Goal: Task Accomplishment & Management: Use online tool/utility

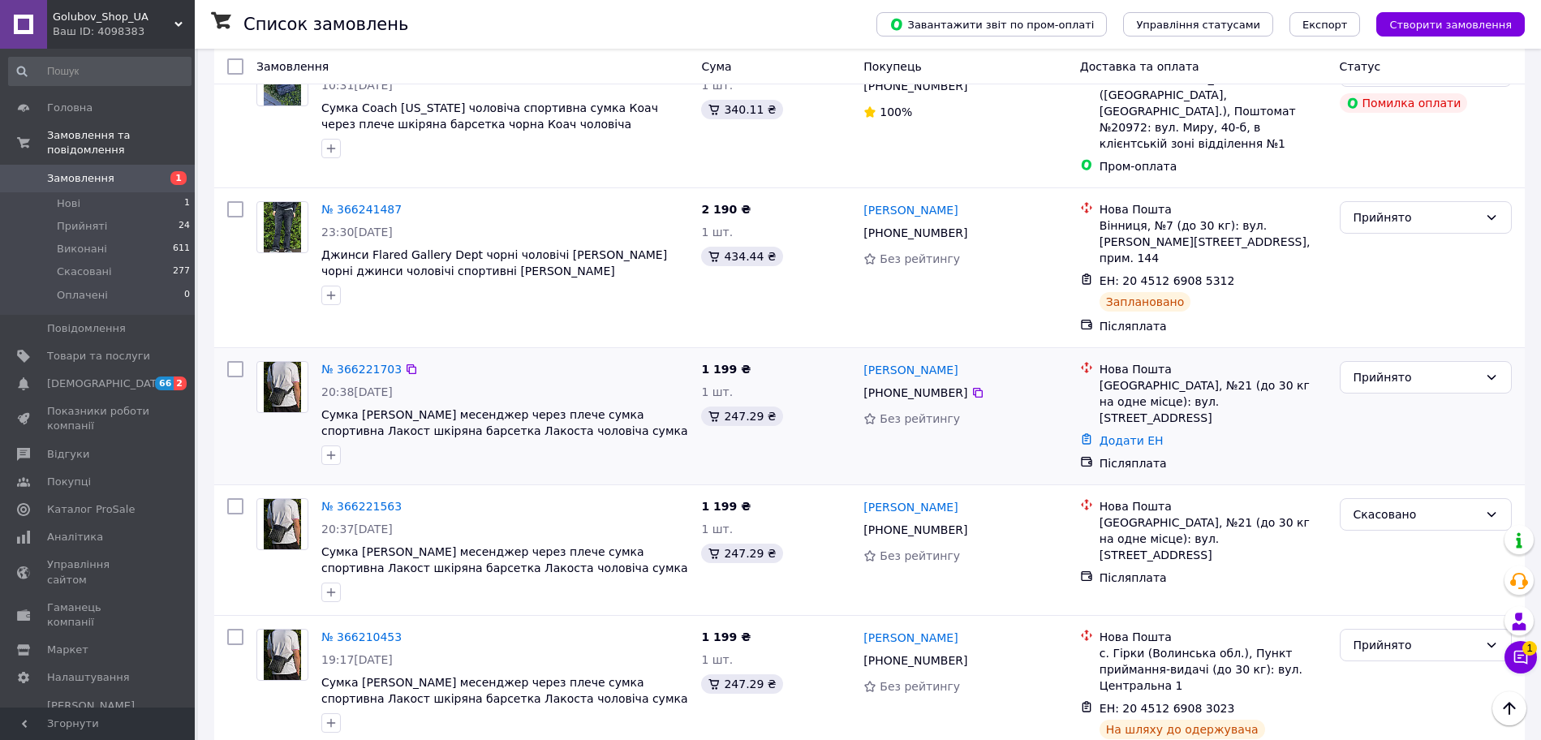
scroll to position [1014, 0]
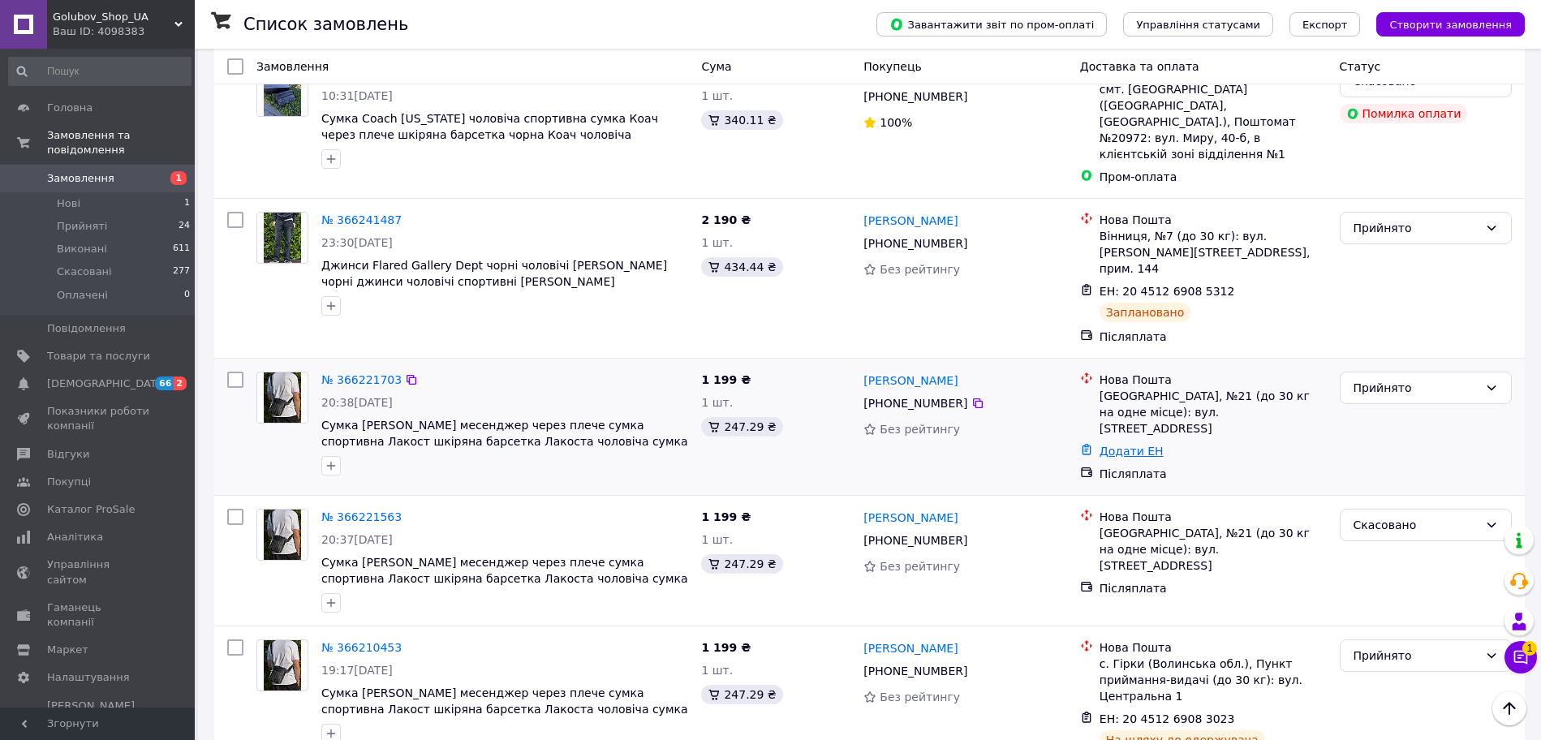
click at [1125, 445] on link "Додати ЕН" at bounding box center [1131, 451] width 64 height 13
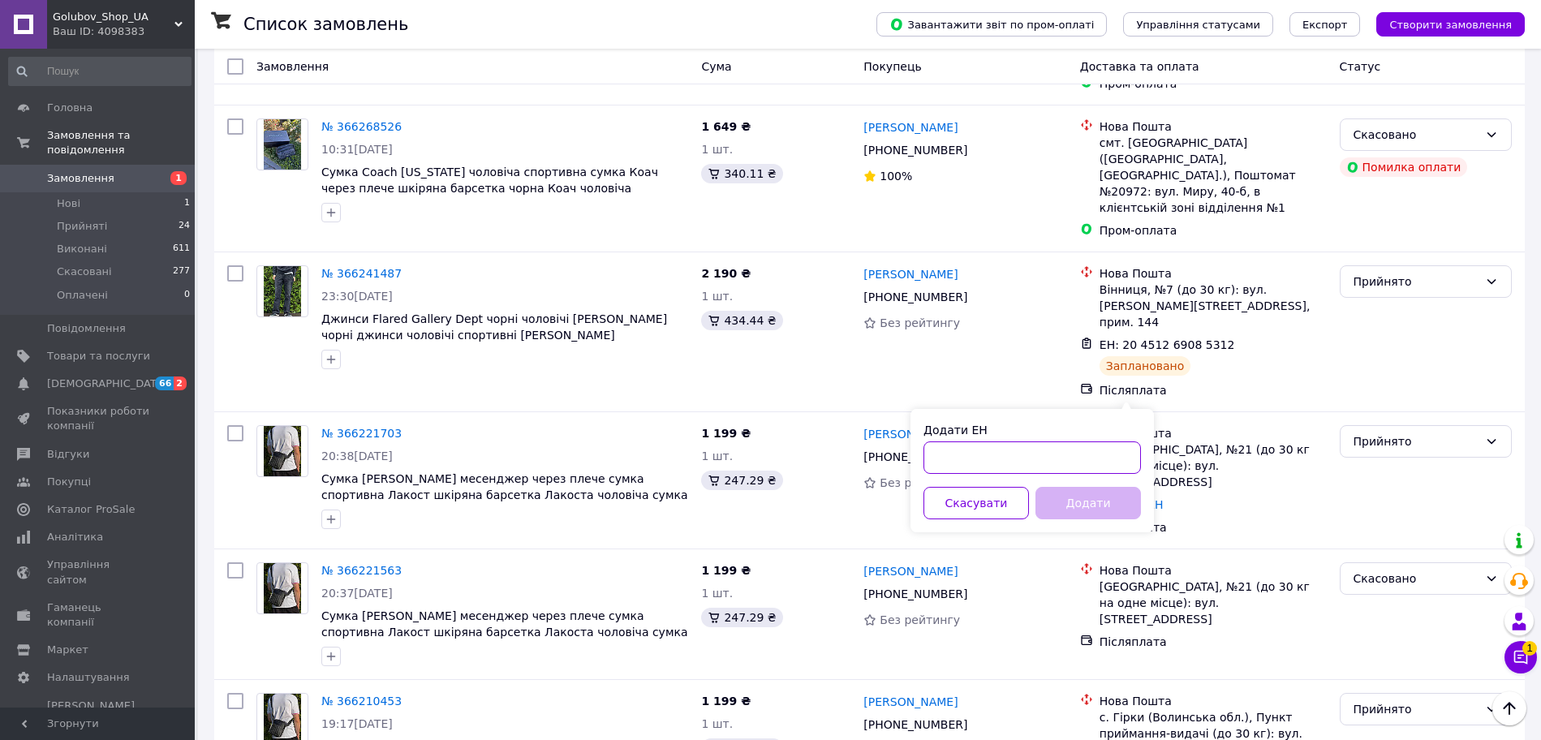
click at [996, 409] on body "Golubov_Shop_UA Ваш ID: 4098383 Сайт Golubov_Shop_UA Кабінет покупця Перевірити…" at bounding box center [770, 748] width 1541 height 3419
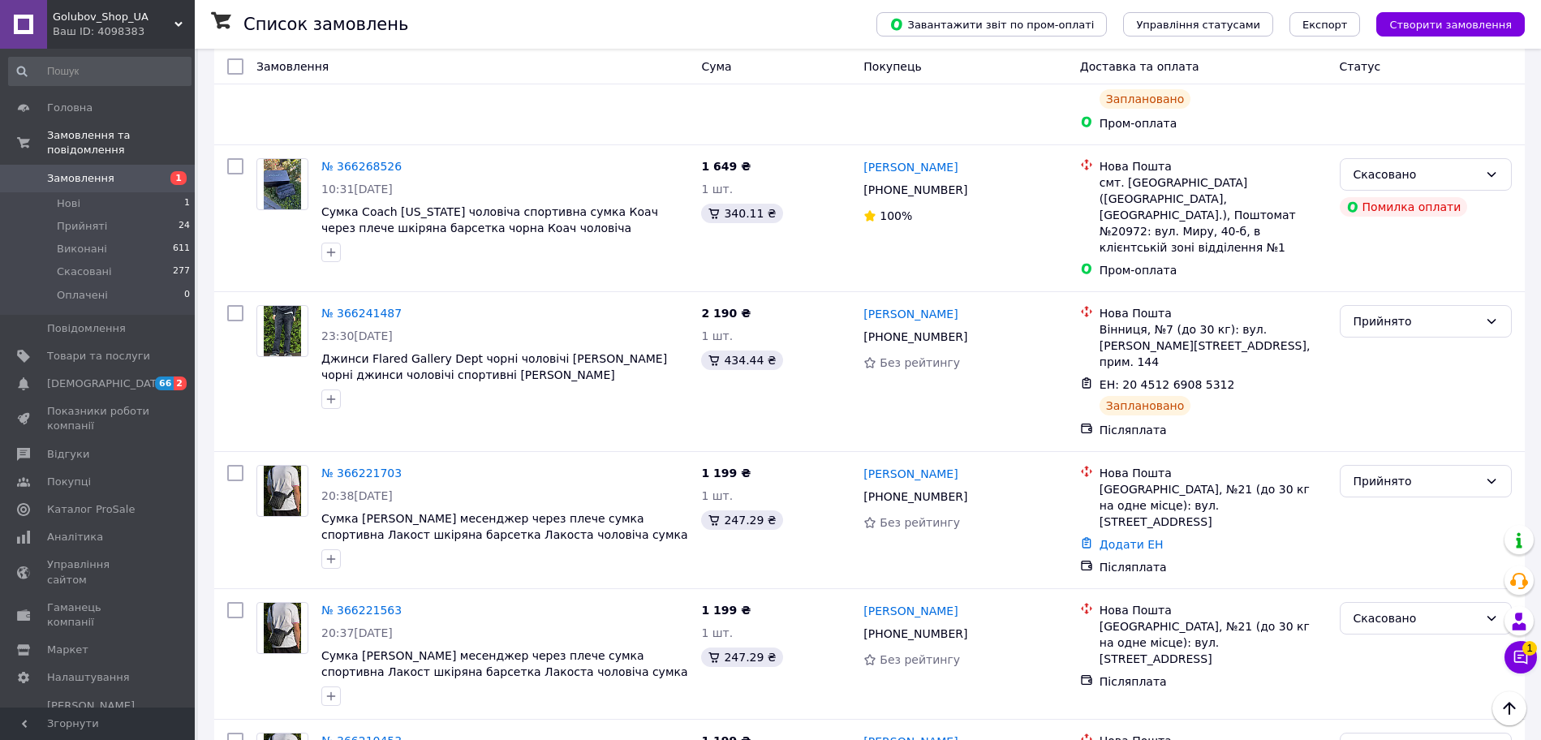
paste input "20 4512 6912 3636"
type input "20 4512 6912 3636"
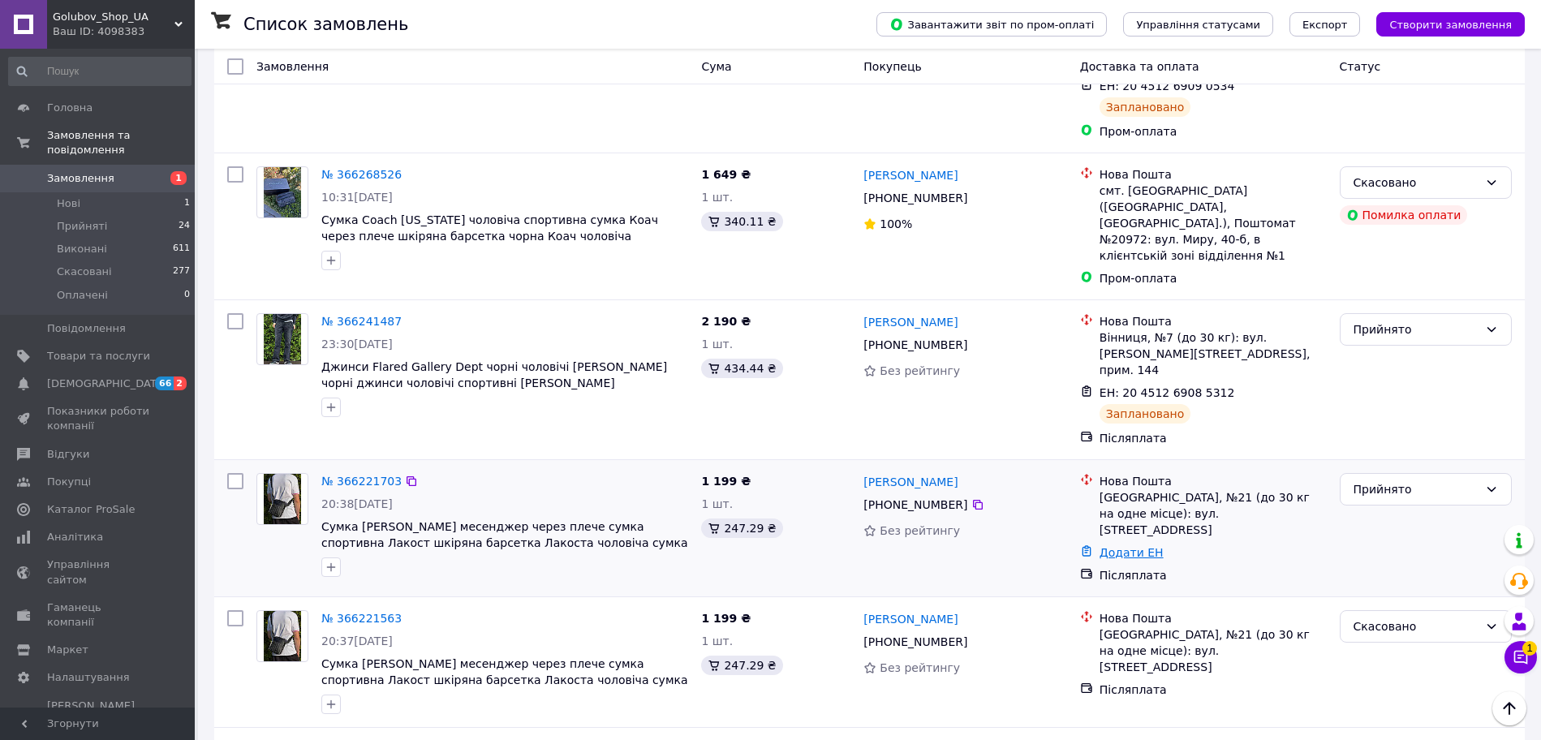
click at [1121, 546] on link "Додати ЕН" at bounding box center [1131, 552] width 64 height 13
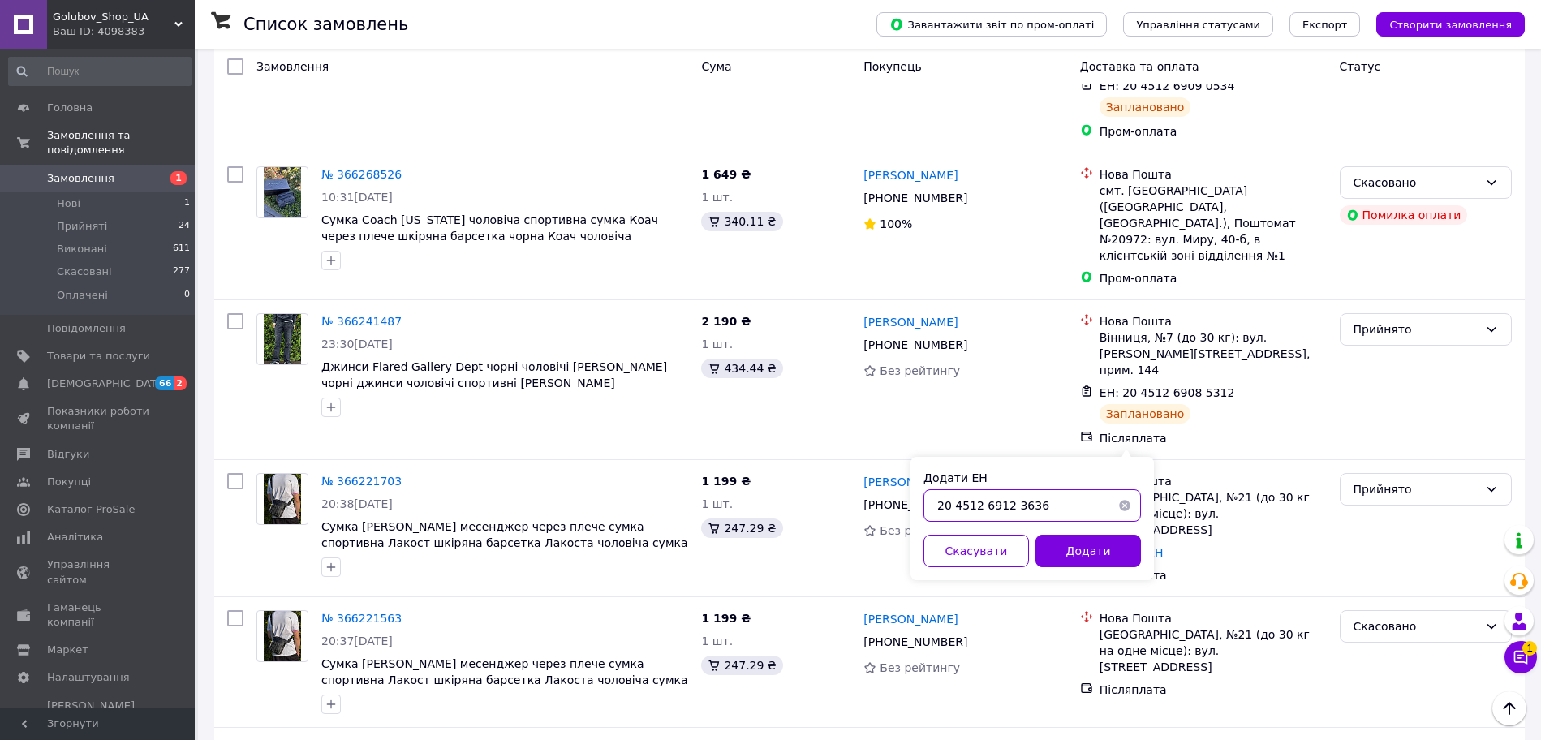
click at [1045, 495] on input "20 4512 6912 3636" at bounding box center [1031, 505] width 217 height 32
click at [1005, 506] on input "20 4512 6912 3636" at bounding box center [1031, 505] width 217 height 32
click at [1011, 506] on input "20 4512 6912 3636" at bounding box center [1031, 505] width 217 height 32
click at [1008, 504] on input "20 4512 6912 3636" at bounding box center [1031, 505] width 217 height 32
drag, startPoint x: 948, startPoint y: 513, endPoint x: 975, endPoint y: 511, distance: 27.6
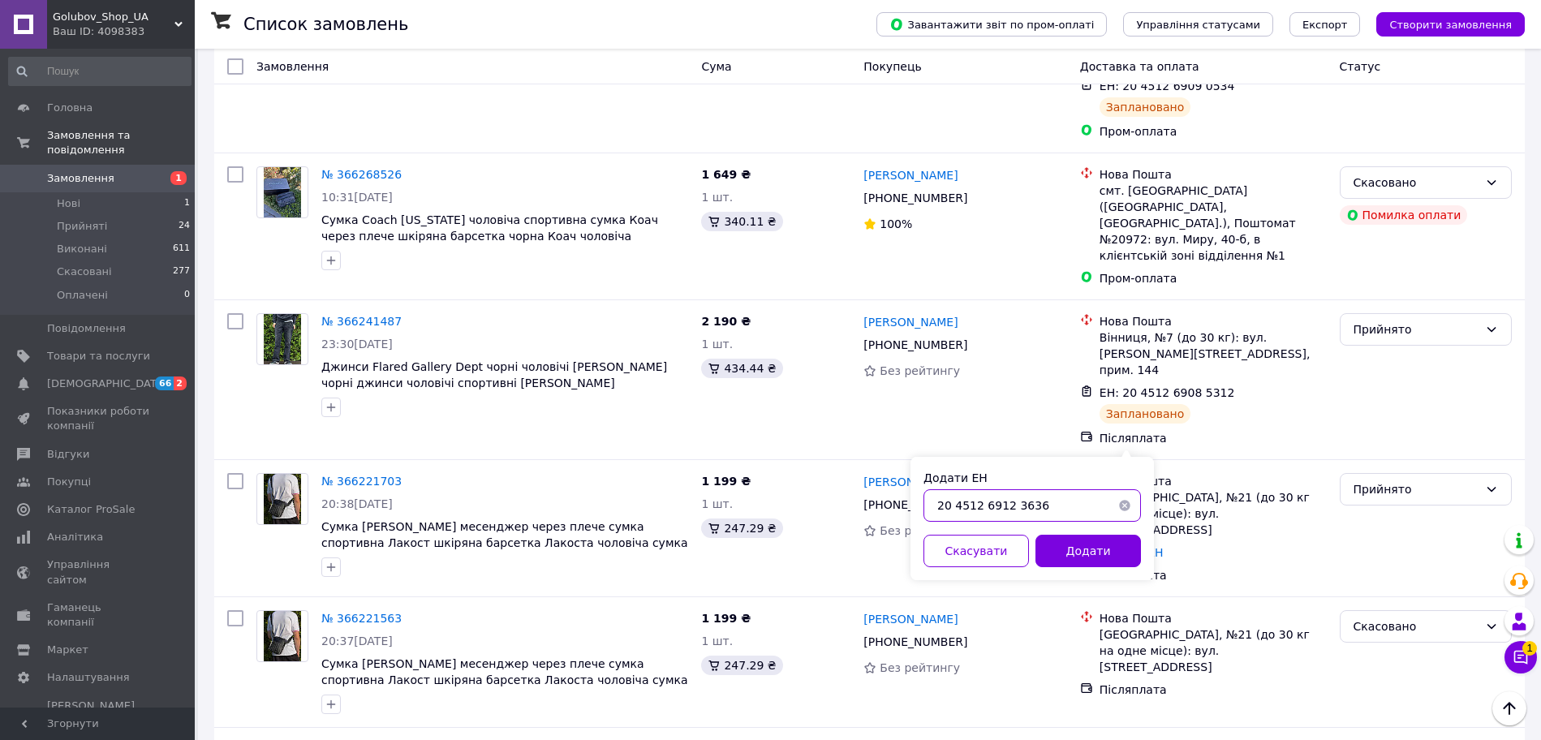
click at [975, 515] on input "20 4512 6912 3636" at bounding box center [1031, 505] width 217 height 32
click at [1011, 504] on input "20 451 69212 3636" at bounding box center [1031, 505] width 217 height 32
click at [1011, 508] on input "20 451 69212 3636" at bounding box center [1031, 505] width 217 height 32
click at [1008, 501] on input "20 451 69212 3636" at bounding box center [1031, 505] width 217 height 32
click at [1011, 503] on input "20 451 69212 3636" at bounding box center [1031, 505] width 217 height 32
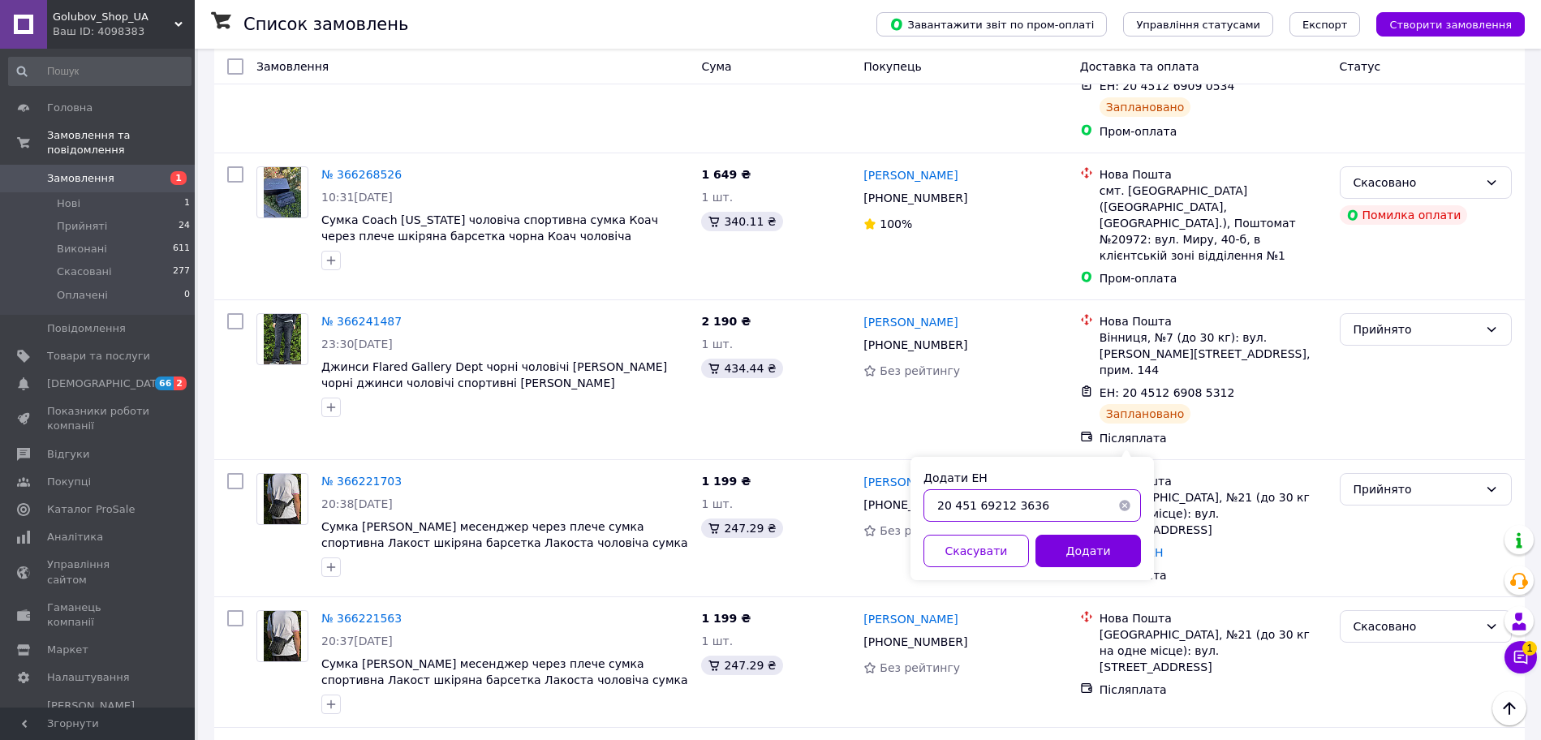
click at [1008, 503] on input "20 451 69212 3636" at bounding box center [1031, 505] width 217 height 32
click at [1011, 505] on input "20 451 69212 3636" at bounding box center [1031, 505] width 217 height 32
click at [1009, 505] on input "20 451 69212 3636" at bounding box center [1031, 505] width 217 height 32
click at [1010, 501] on input "20 451 69212 3636" at bounding box center [1031, 505] width 217 height 32
click at [975, 507] on input "20 451 692123636" at bounding box center [1031, 505] width 217 height 32
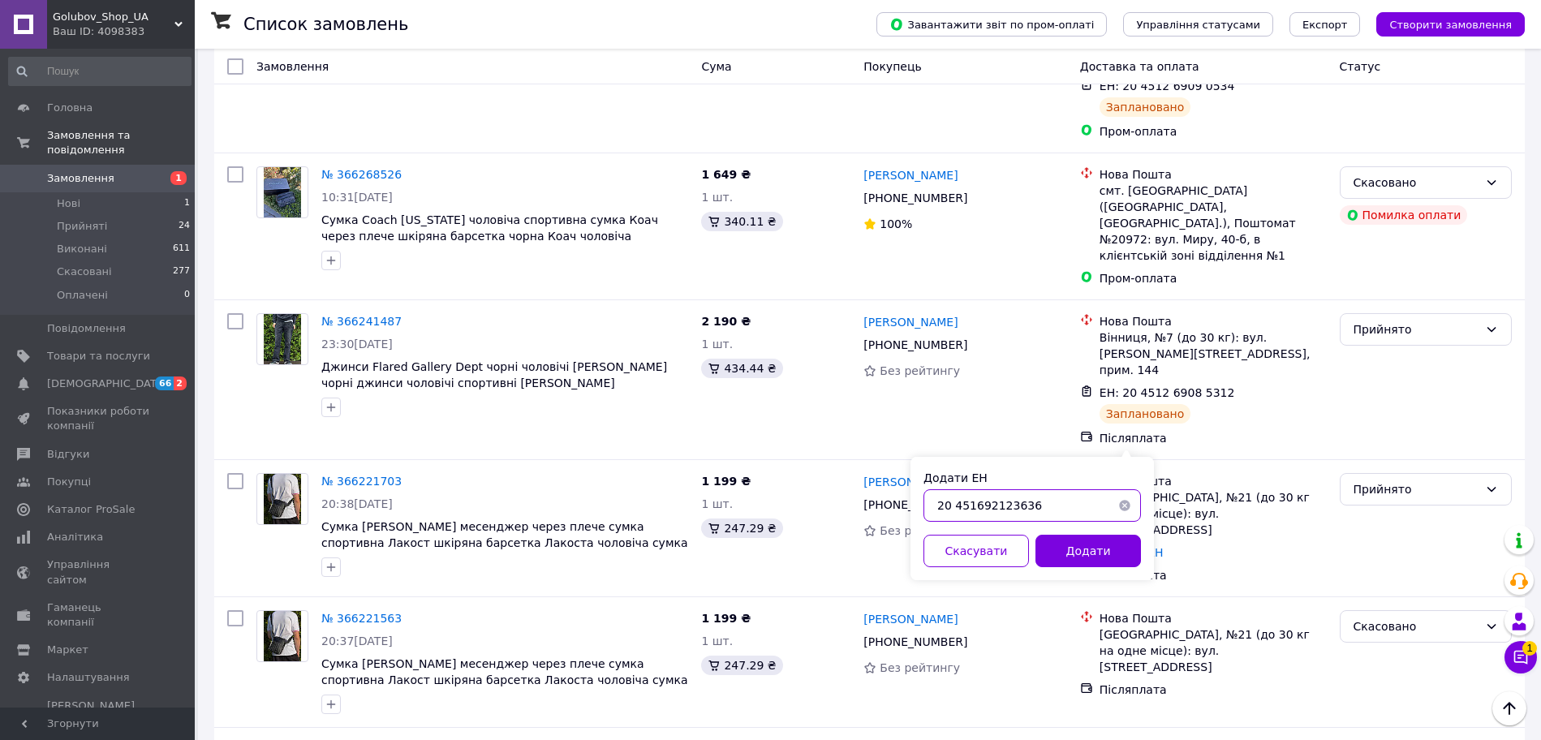
click at [953, 506] on input "20 451692123636" at bounding box center [1031, 505] width 217 height 32
type input "20451692123636"
click at [1056, 544] on button "Додати" at bounding box center [1087, 551] width 105 height 32
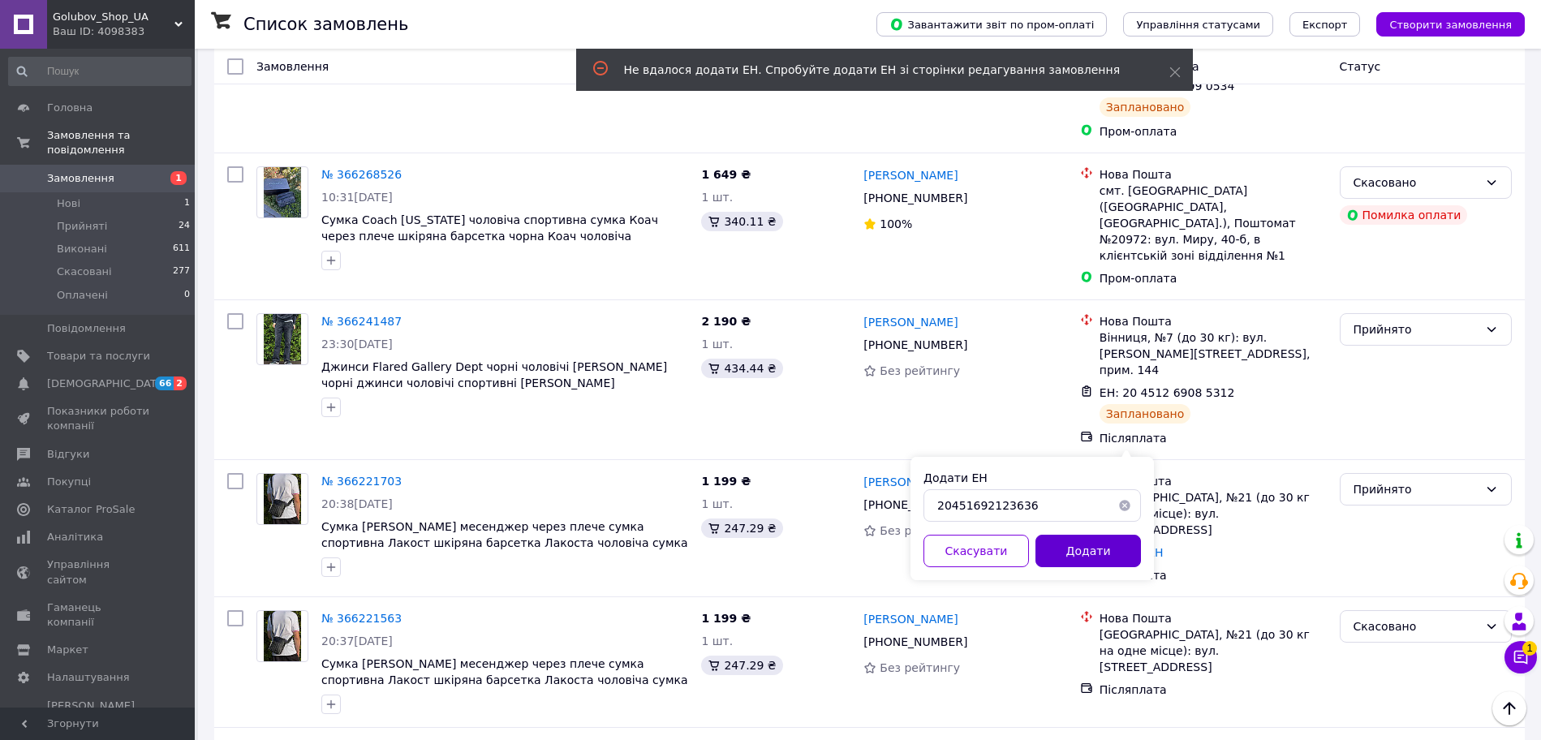
click at [1085, 551] on button "Додати" at bounding box center [1087, 551] width 105 height 32
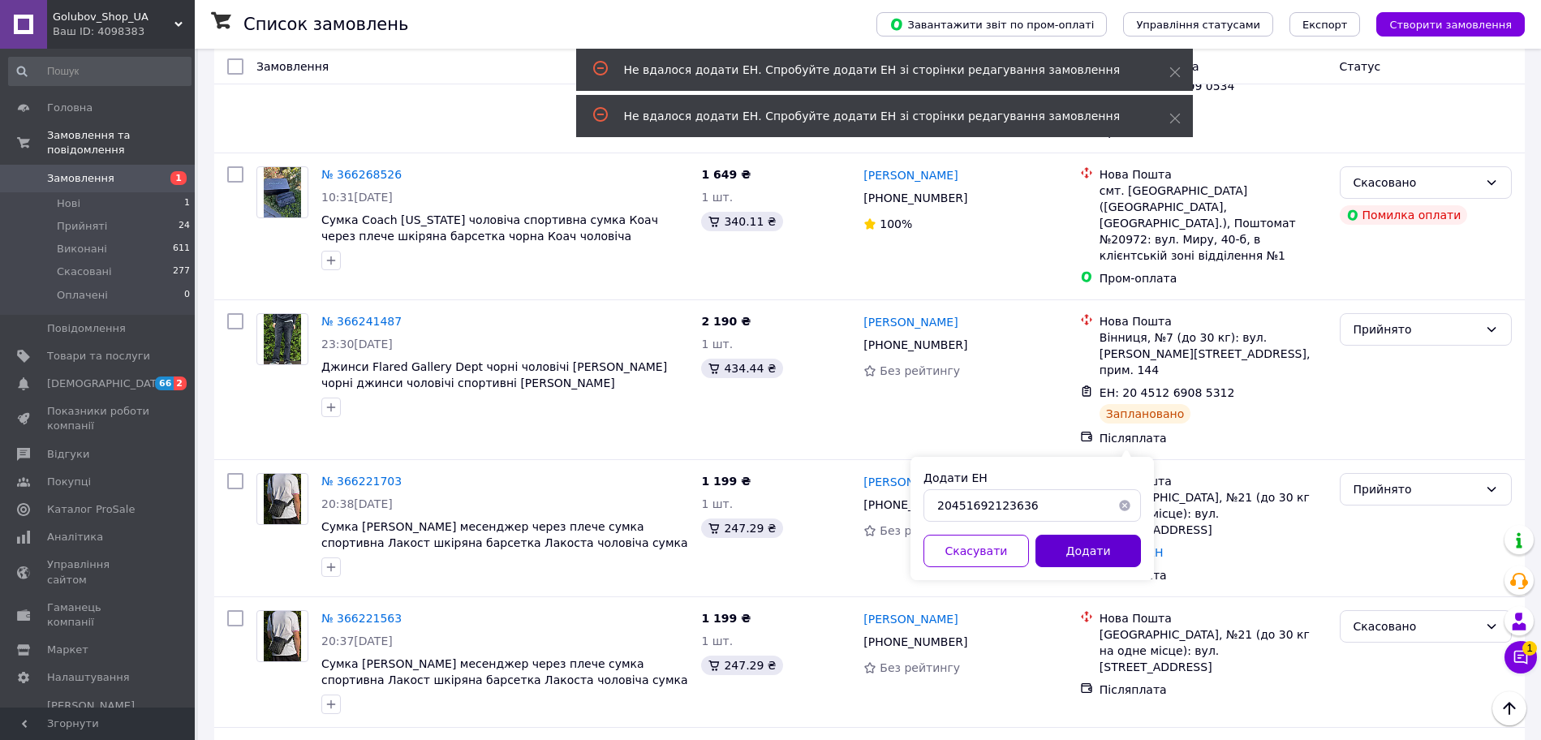
click at [1084, 548] on button "Додати" at bounding box center [1087, 551] width 105 height 32
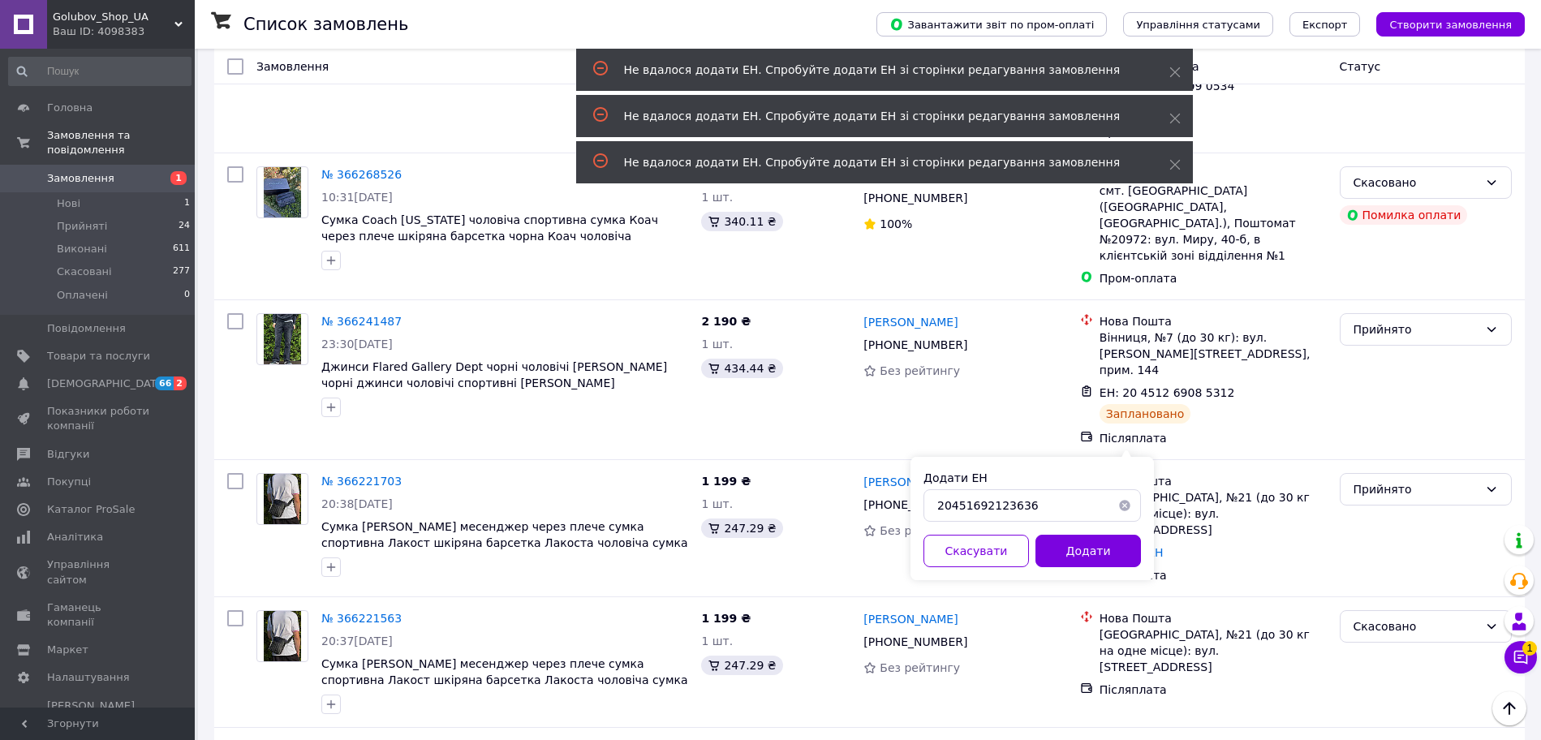
click at [1126, 515] on button "button" at bounding box center [1124, 505] width 32 height 32
click at [1125, 546] on link "Додати ЕН" at bounding box center [1131, 552] width 64 height 13
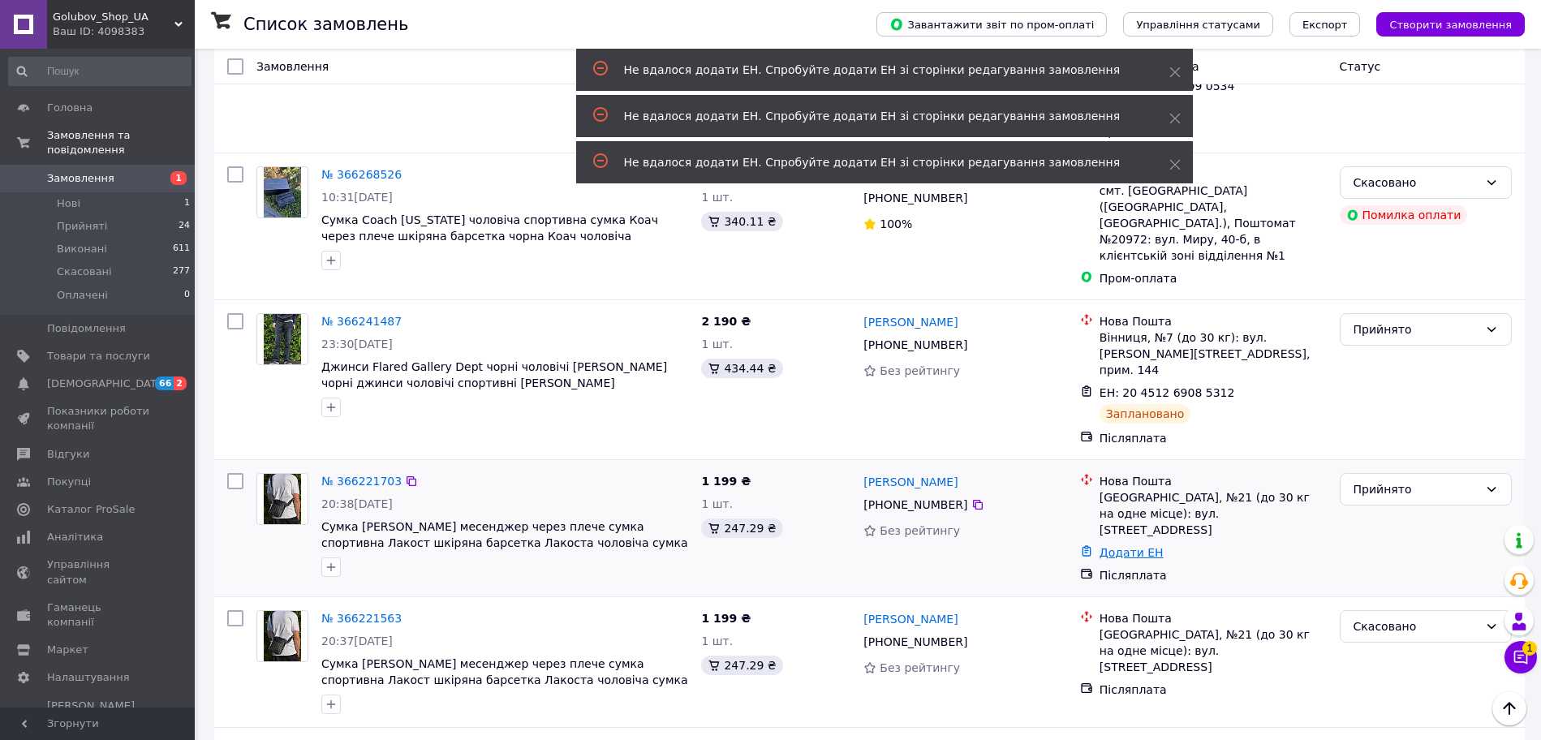
click at [1122, 546] on link "Додати ЕН" at bounding box center [1131, 552] width 64 height 13
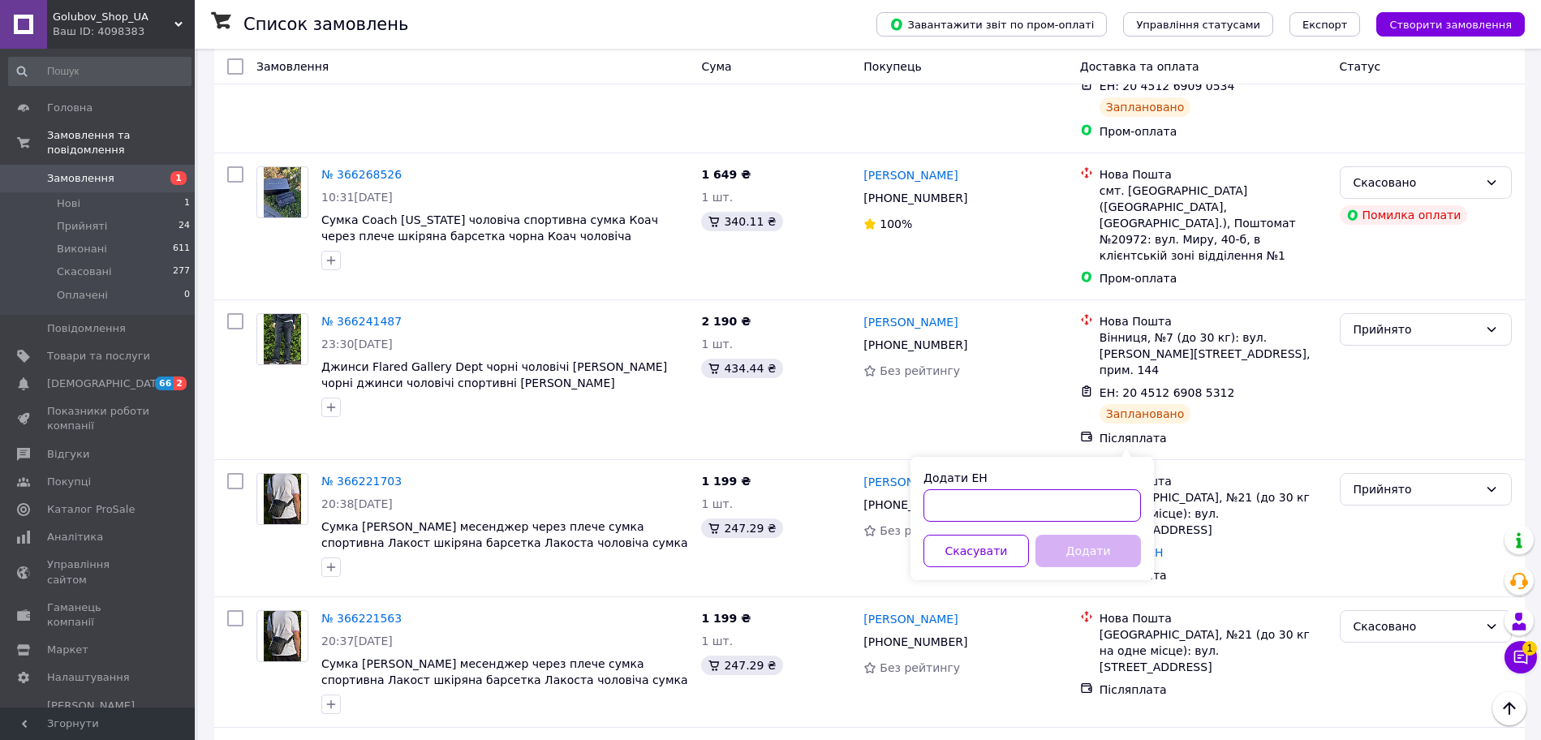
click at [989, 512] on input "Додати ЕН" at bounding box center [1031, 505] width 217 height 32
paste input "20451269123636"
type input "20451269123636"
click at [1037, 548] on button "Додати" at bounding box center [1087, 551] width 105 height 32
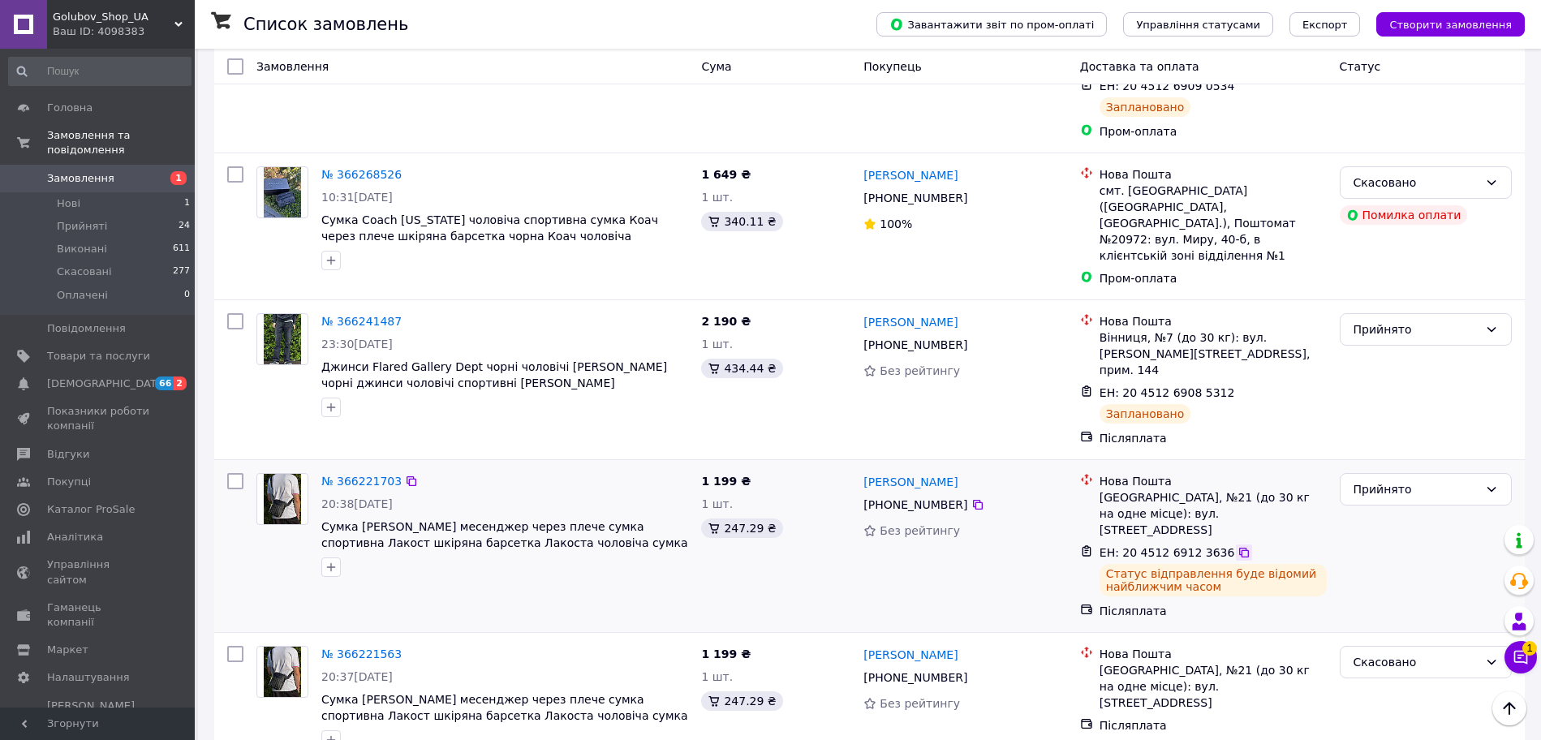
click at [1237, 546] on icon at bounding box center [1243, 552] width 13 height 13
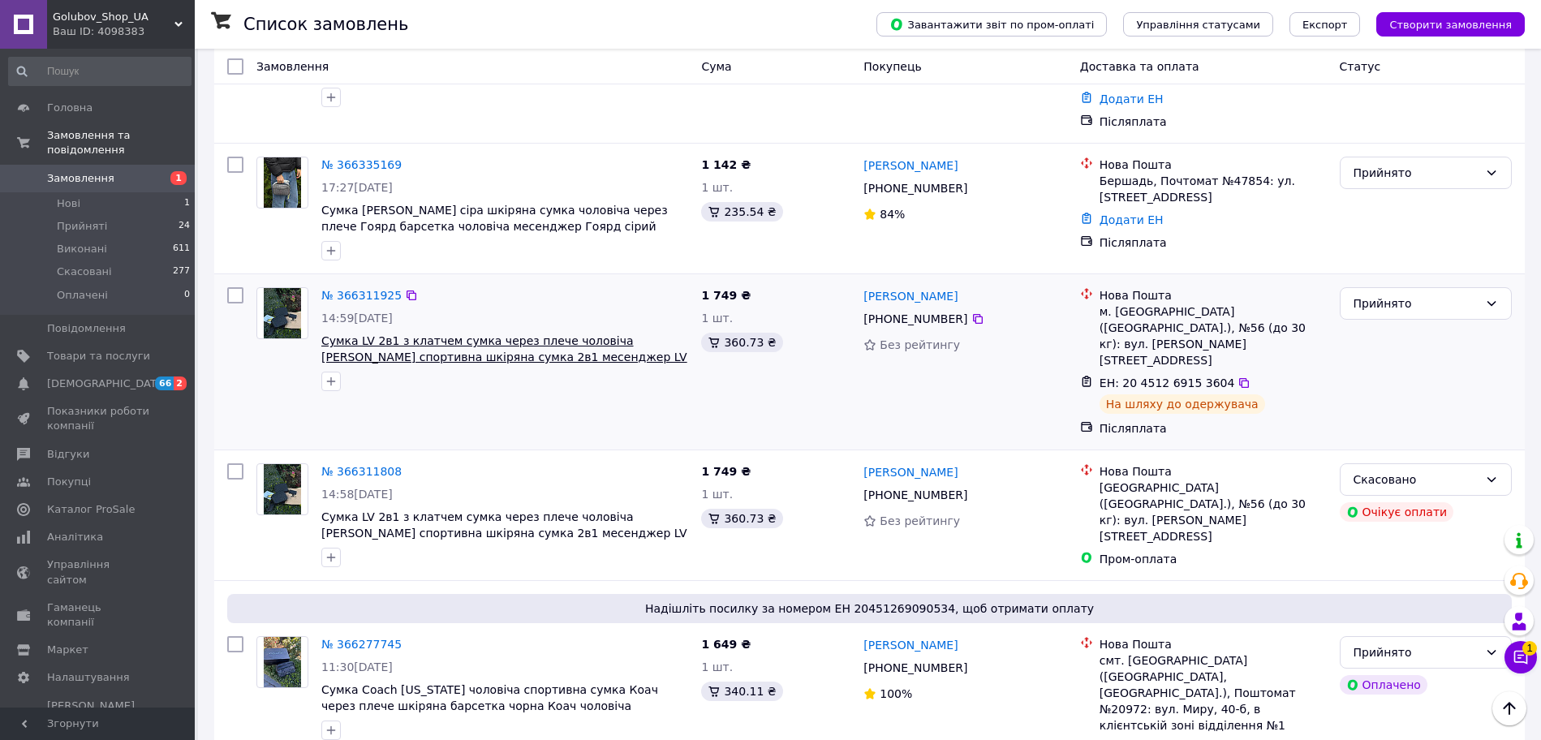
scroll to position [0, 0]
